Goal: Task Accomplishment & Management: Manage account settings

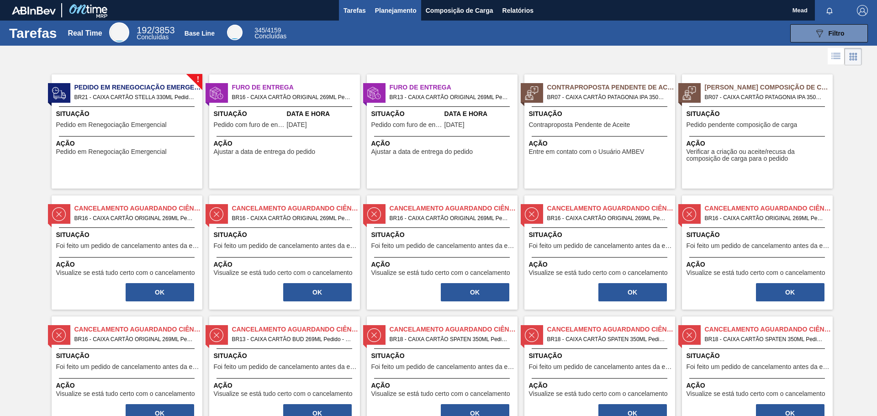
click at [399, 11] on span "Planejamento" at bounding box center [396, 10] width 42 height 11
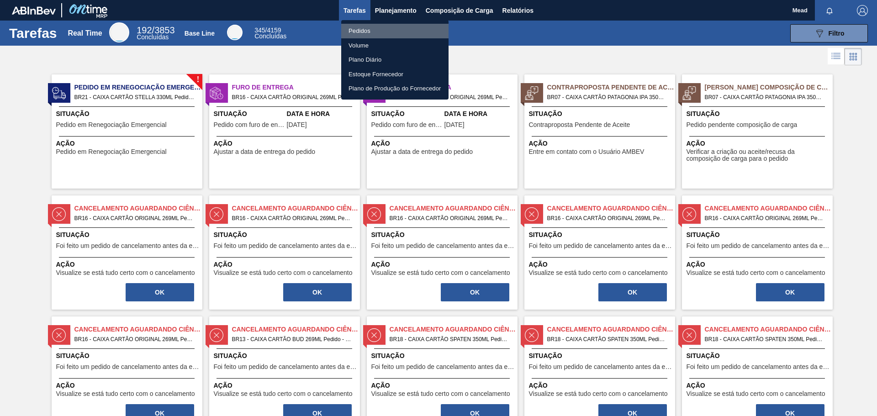
click at [366, 32] on li "Pedidos" at bounding box center [394, 31] width 107 height 15
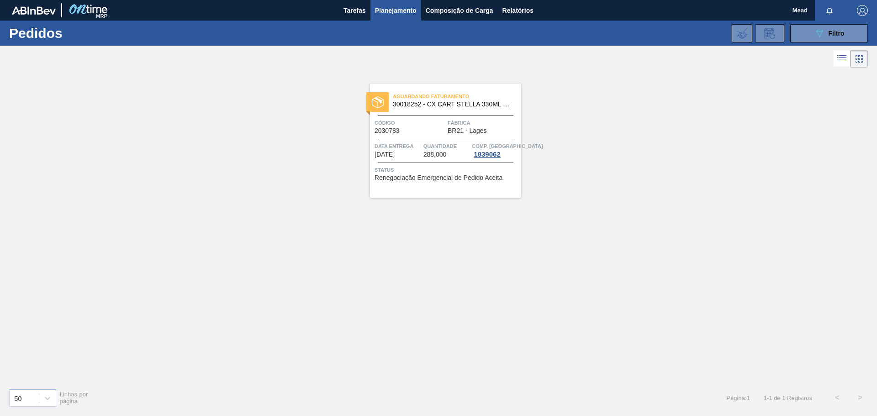
drag, startPoint x: 805, startPoint y: 37, endPoint x: 775, endPoint y: 63, distance: 39.5
click at [805, 37] on button "089F7B8B-B2A5-4AFE-B5C0-19BA573D28AC Filtro" at bounding box center [829, 33] width 78 height 18
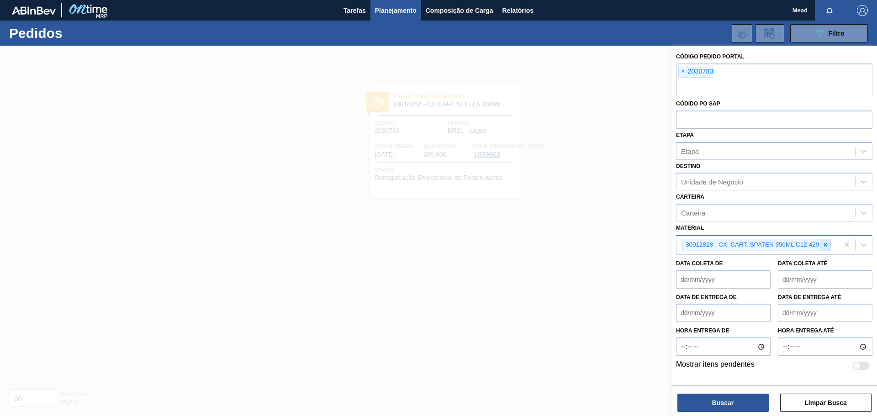
click at [826, 245] on icon at bounding box center [825, 245] width 6 height 6
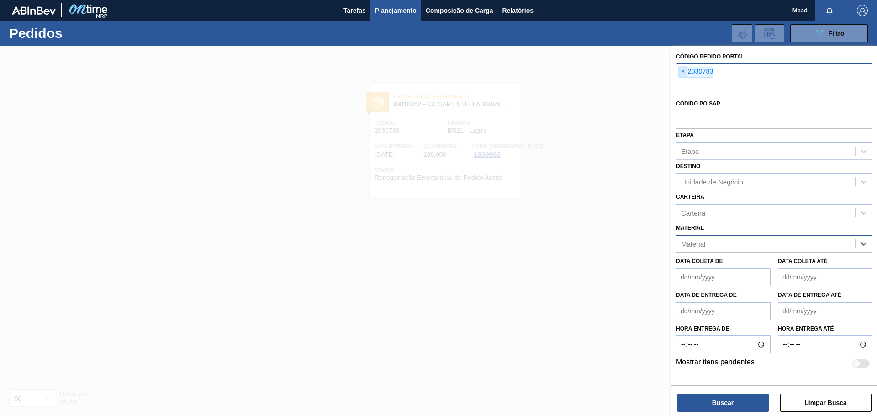
click at [684, 70] on span "×" at bounding box center [683, 71] width 9 height 11
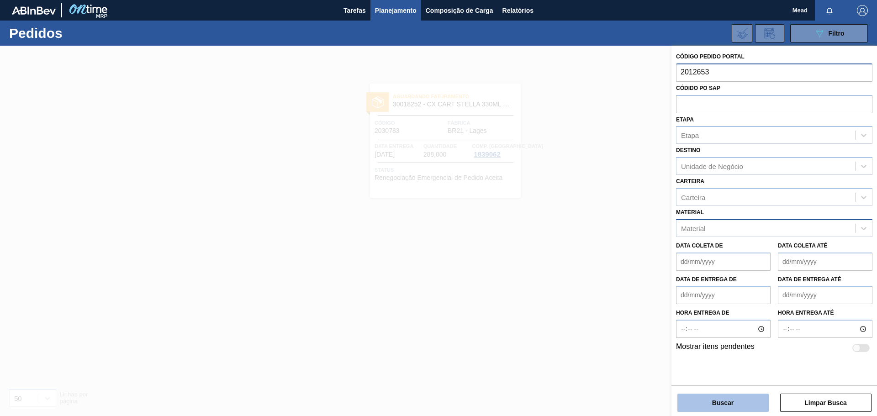
type input "2012653"
click at [732, 403] on button "Buscar" at bounding box center [722, 403] width 91 height 18
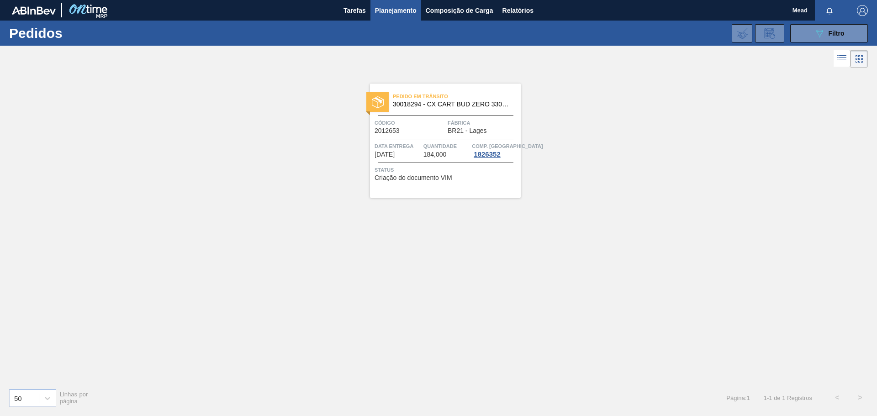
click at [422, 131] on div "Código 2012653" at bounding box center [409, 126] width 71 height 16
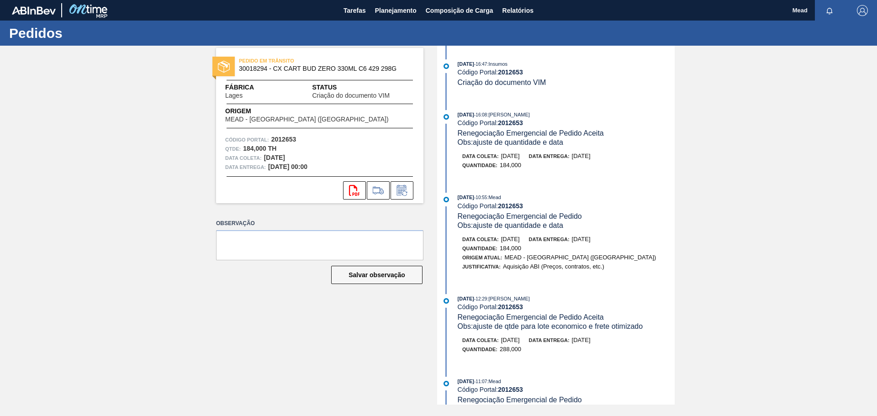
click at [514, 171] on div "Data coleta: 08/10/2025 Data entrega: 11/10/2025 Quantidade : 184,000" at bounding box center [556, 163] width 235 height 23
click at [391, 10] on span "Planejamento" at bounding box center [396, 10] width 42 height 11
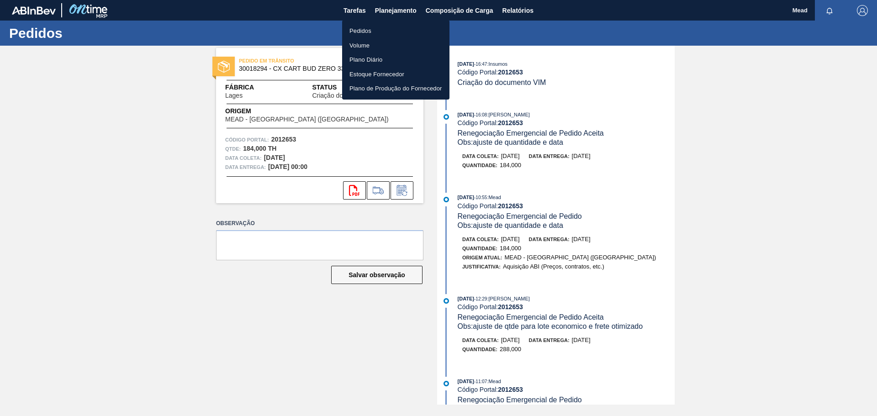
click at [355, 30] on li "Pedidos" at bounding box center [395, 31] width 107 height 15
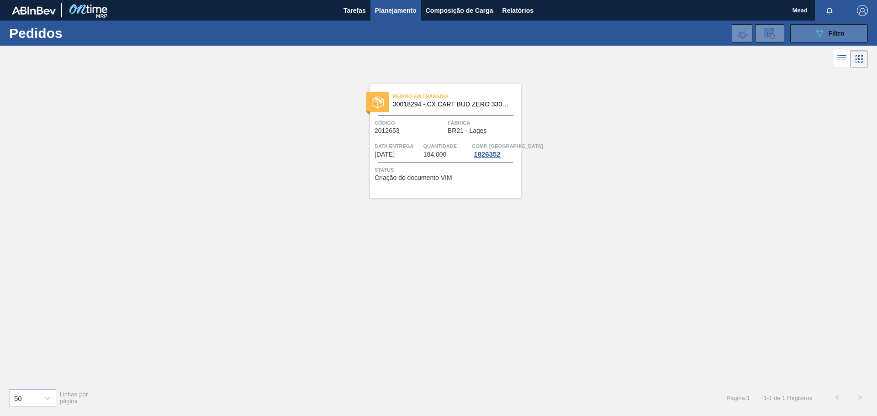
click at [806, 39] on button "089F7B8B-B2A5-4AFE-B5C0-19BA573D28AC Filtro" at bounding box center [829, 33] width 78 height 18
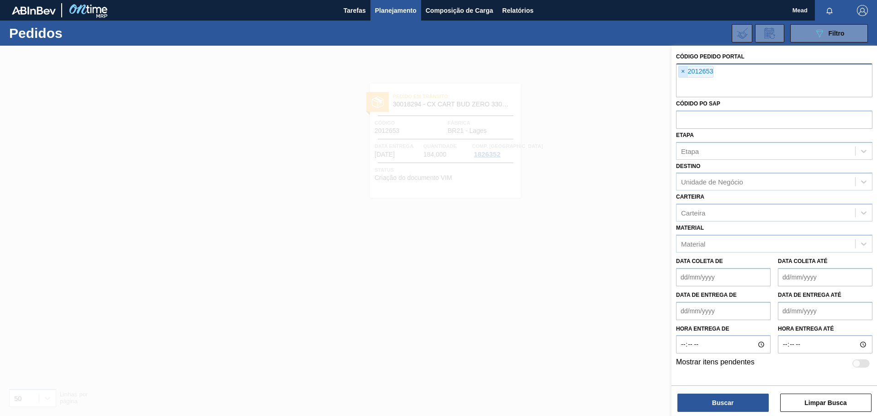
click at [684, 73] on span "×" at bounding box center [683, 71] width 9 height 11
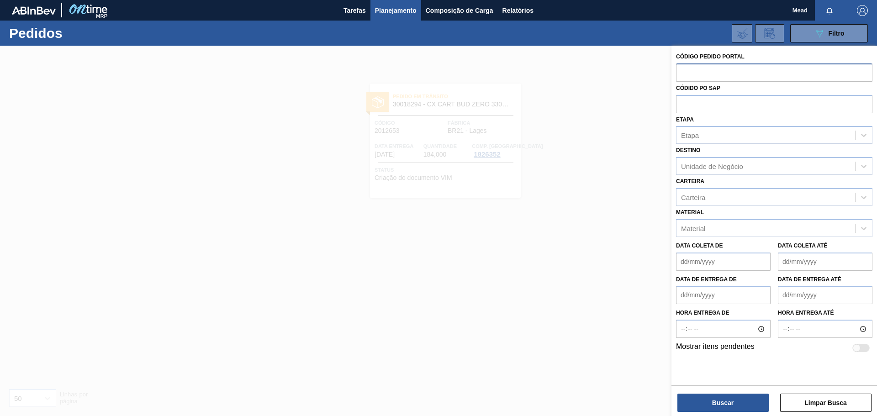
click at [684, 73] on input "text" at bounding box center [774, 71] width 196 height 17
type input "2026908"
click at [706, 400] on button "Buscar" at bounding box center [722, 403] width 91 height 18
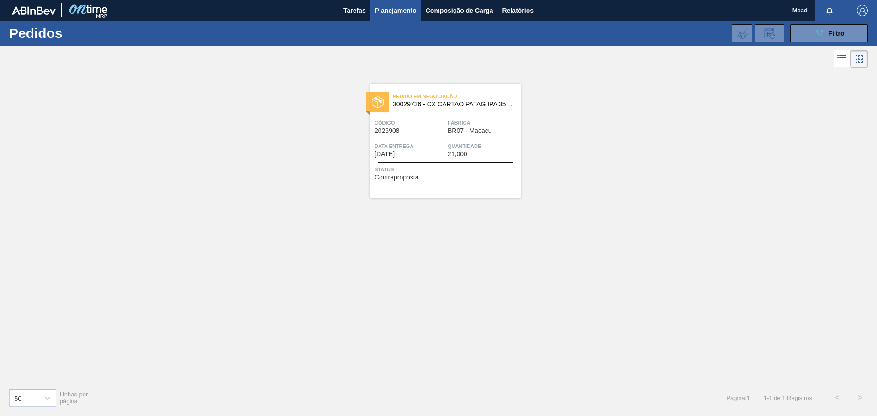
click at [437, 141] on div "Pedido em Negociação 30029736 - CX CARTAO PATAG IPA 350ML C8 NIV24 Código 20269…" at bounding box center [445, 141] width 151 height 114
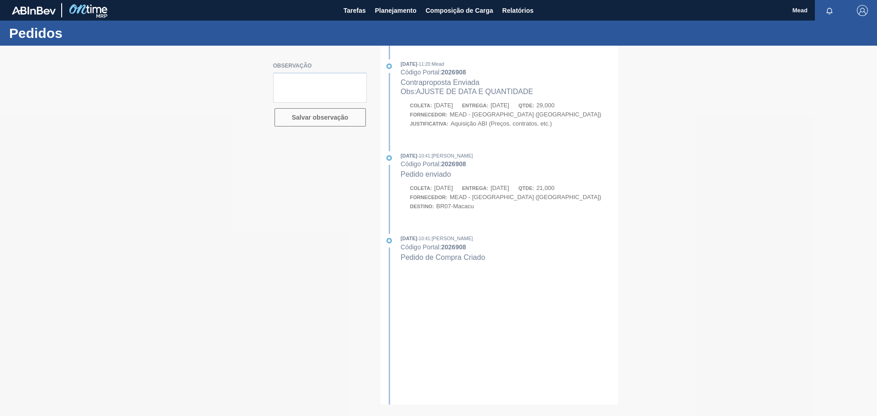
type textarea "data correta de coleta 9/10"
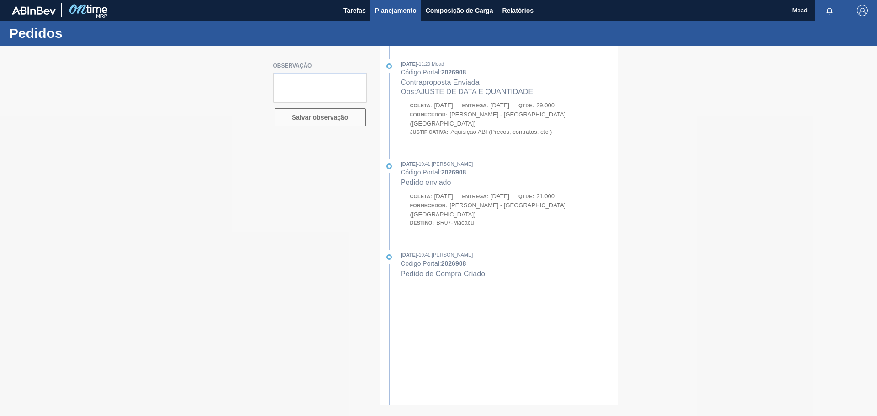
type textarea "data correta de coleta 9/10"
